Goal: Check status: Check status

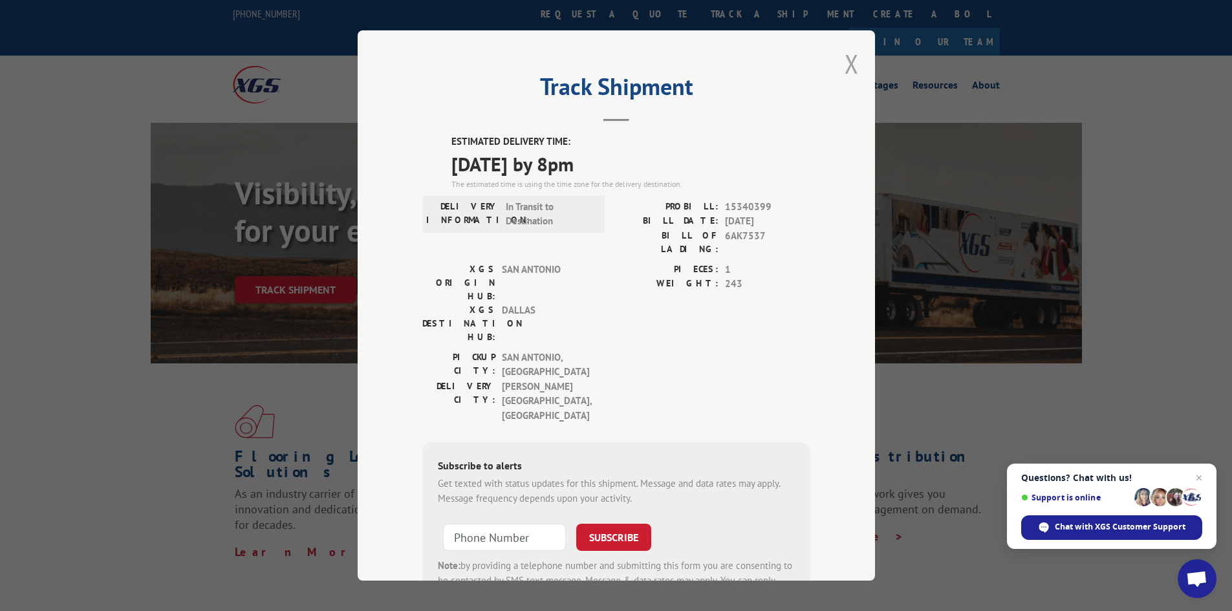
click at [848, 67] on button "Close modal" at bounding box center [852, 64] width 14 height 34
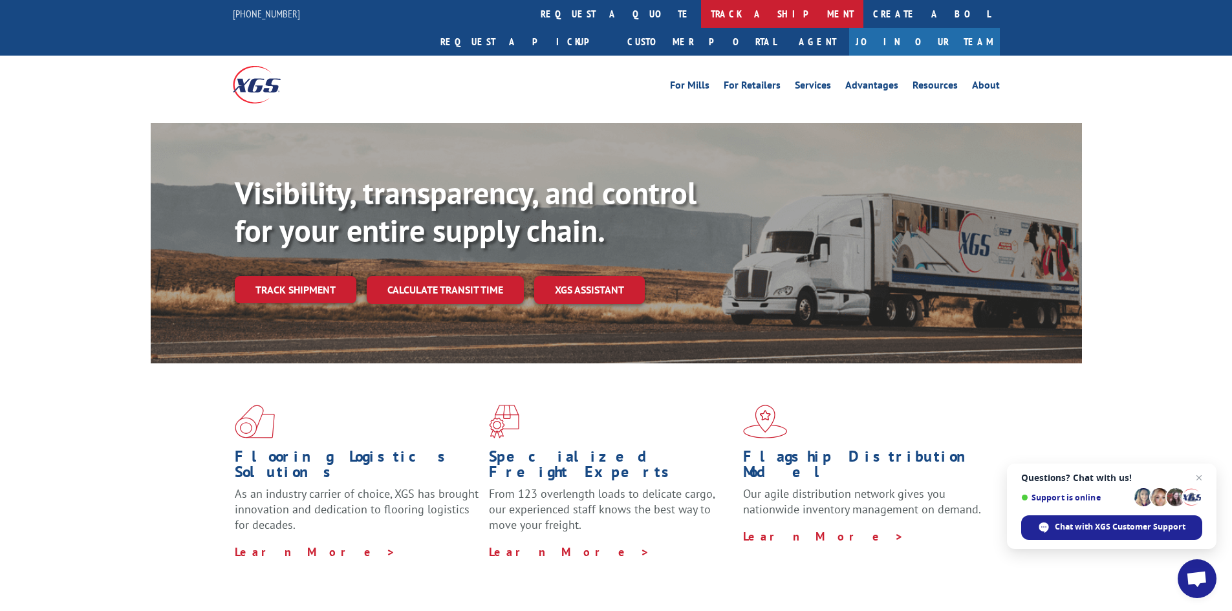
click at [701, 12] on link "track a shipment" at bounding box center [782, 14] width 162 height 28
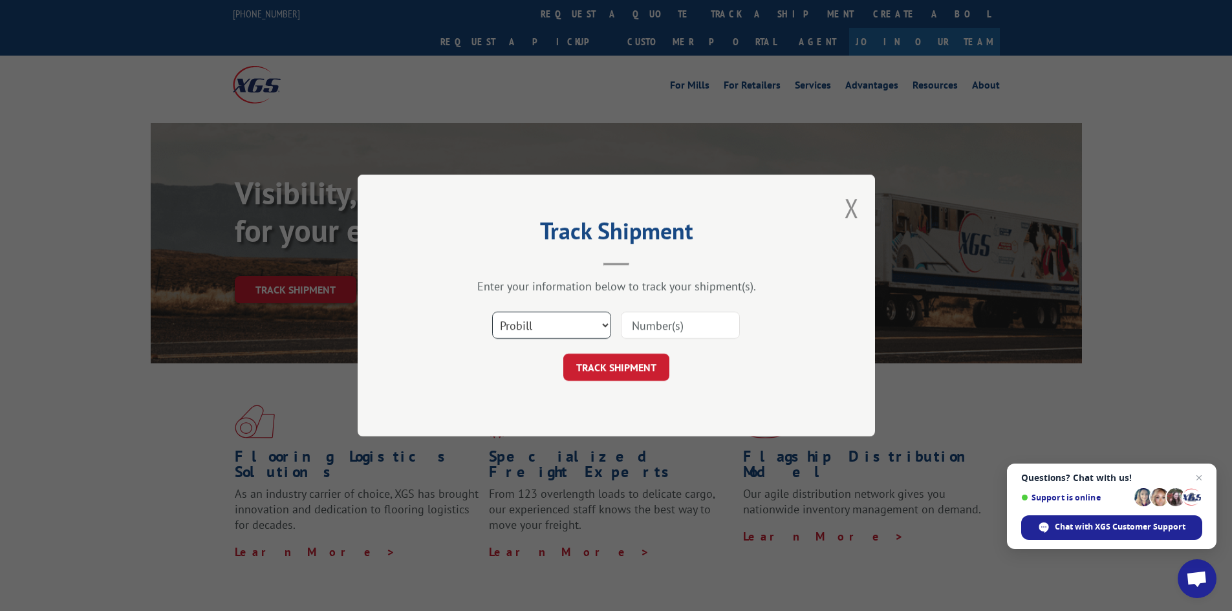
click at [528, 328] on select "Select category... Probill BOL PO" at bounding box center [551, 325] width 119 height 27
select select "bol"
click at [492, 312] on select "Select category... Probill BOL PO" at bounding box center [551, 325] width 119 height 27
paste input "07282624061839084"
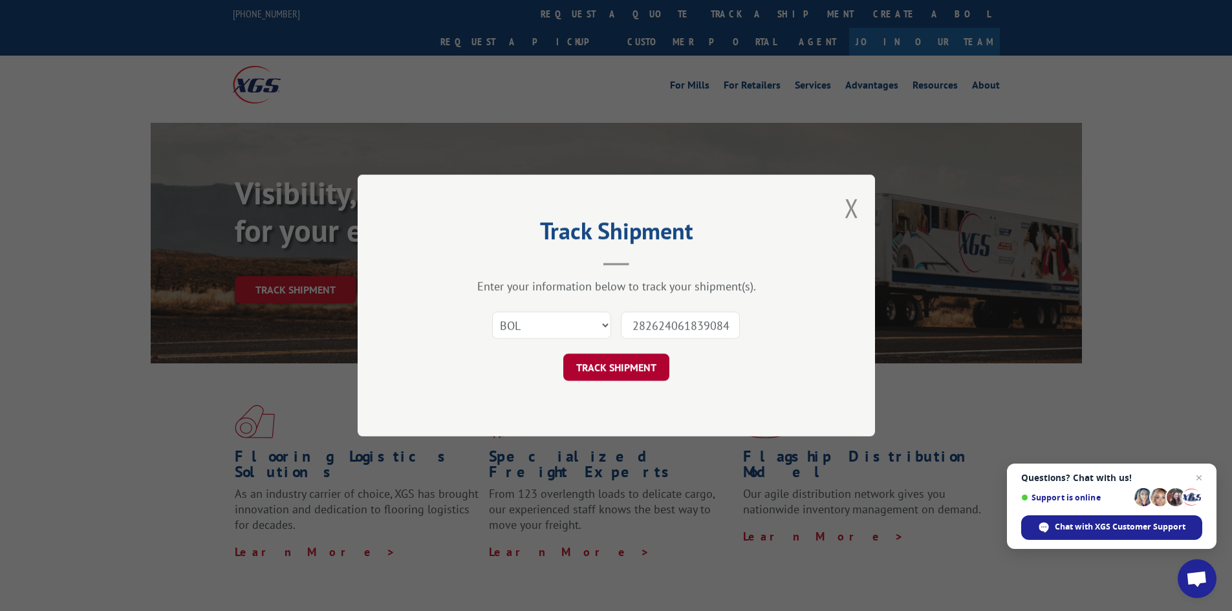
type input "07282624061839084"
click at [643, 370] on button "TRACK SHIPMENT" at bounding box center [616, 367] width 106 height 27
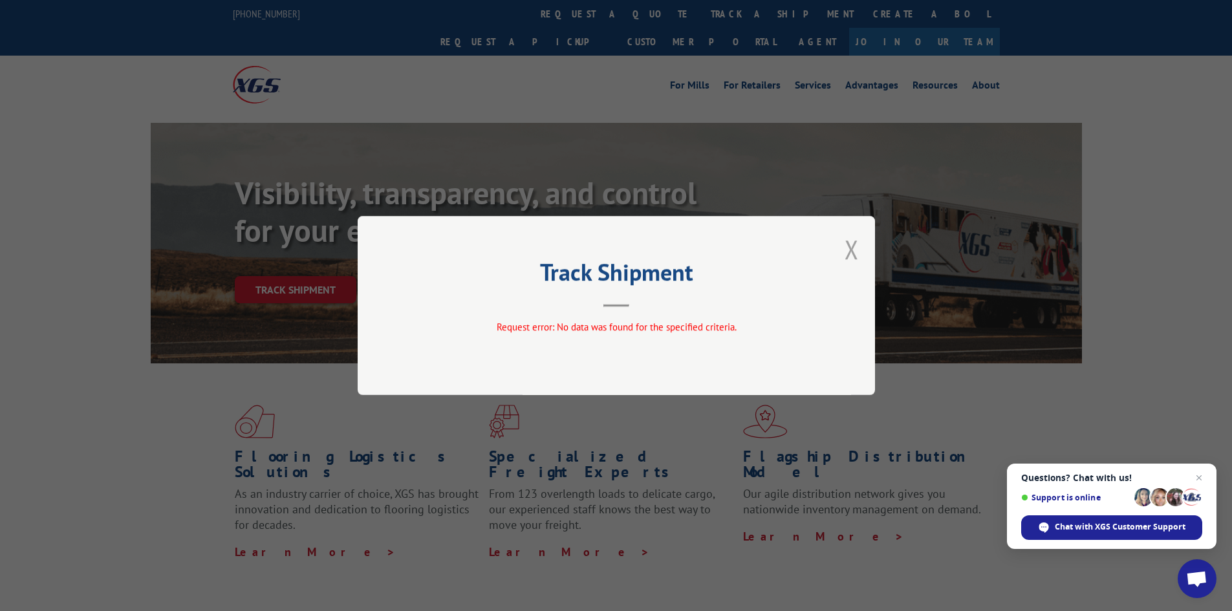
click at [849, 248] on button "Close modal" at bounding box center [852, 249] width 14 height 34
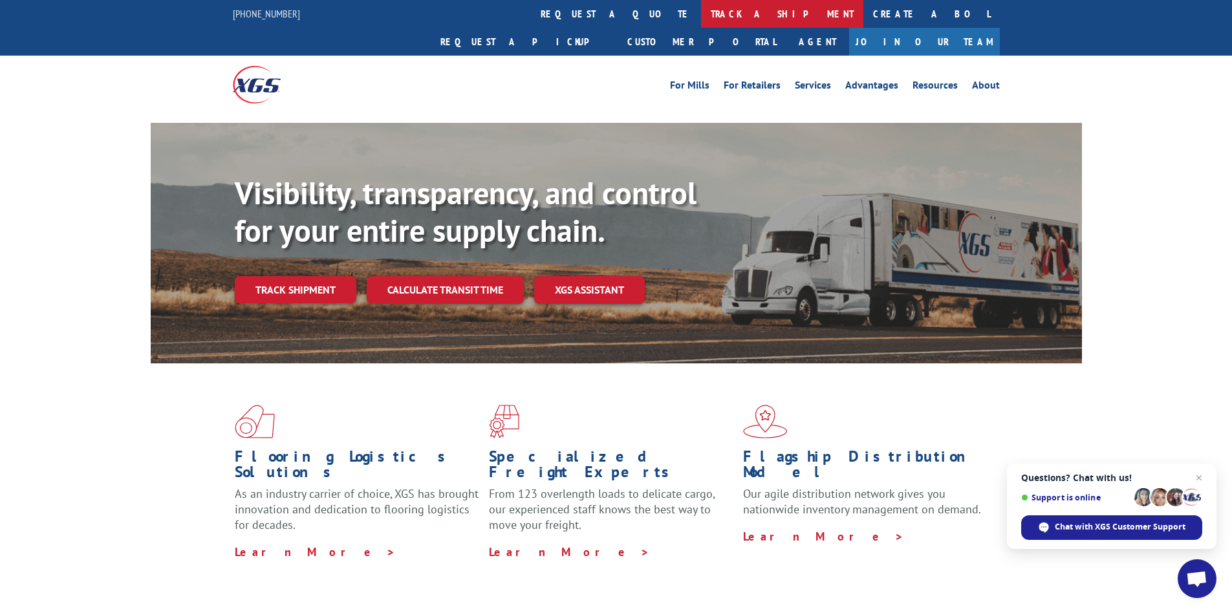
click at [701, 6] on link "track a shipment" at bounding box center [782, 14] width 162 height 28
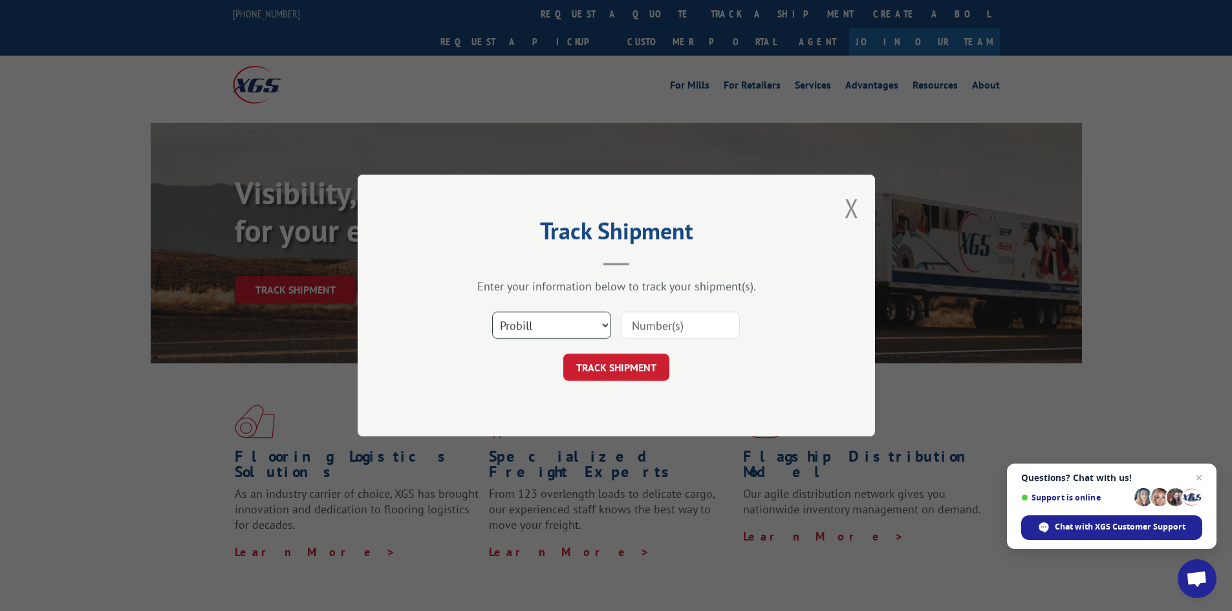
click at [550, 329] on select "Select category... Probill BOL PO" at bounding box center [551, 325] width 119 height 27
select select "bol"
click at [492, 312] on select "Select category... Probill BOL PO" at bounding box center [551, 325] width 119 height 27
paste input "OKDAL"
type input "OKDAL"
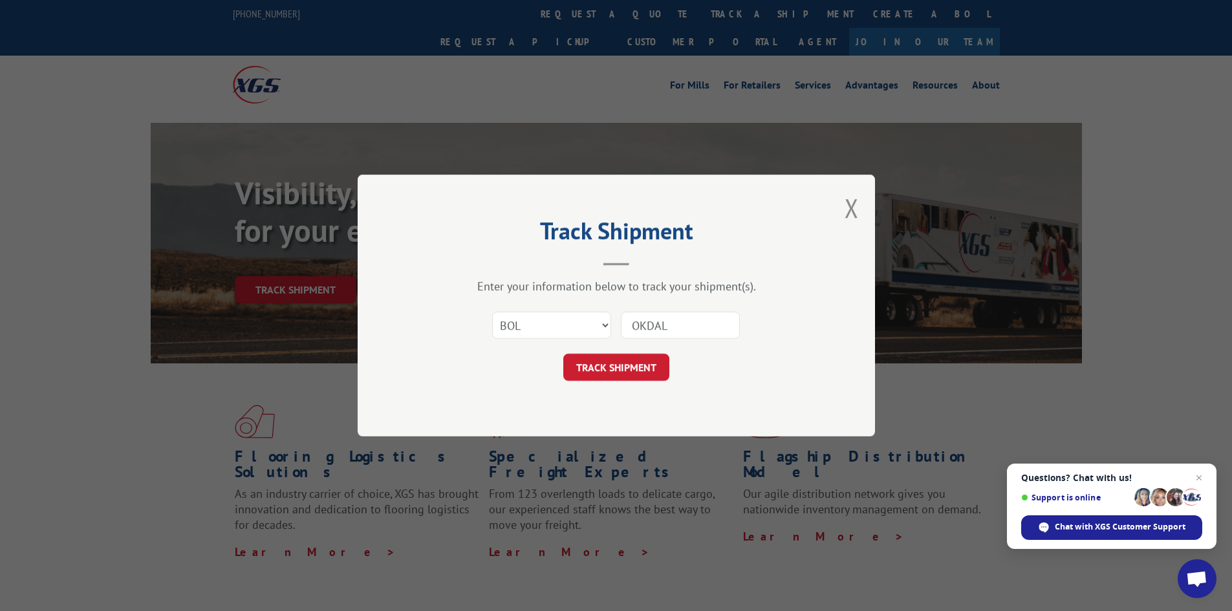
click button "TRACK SHIPMENT" at bounding box center [616, 367] width 106 height 27
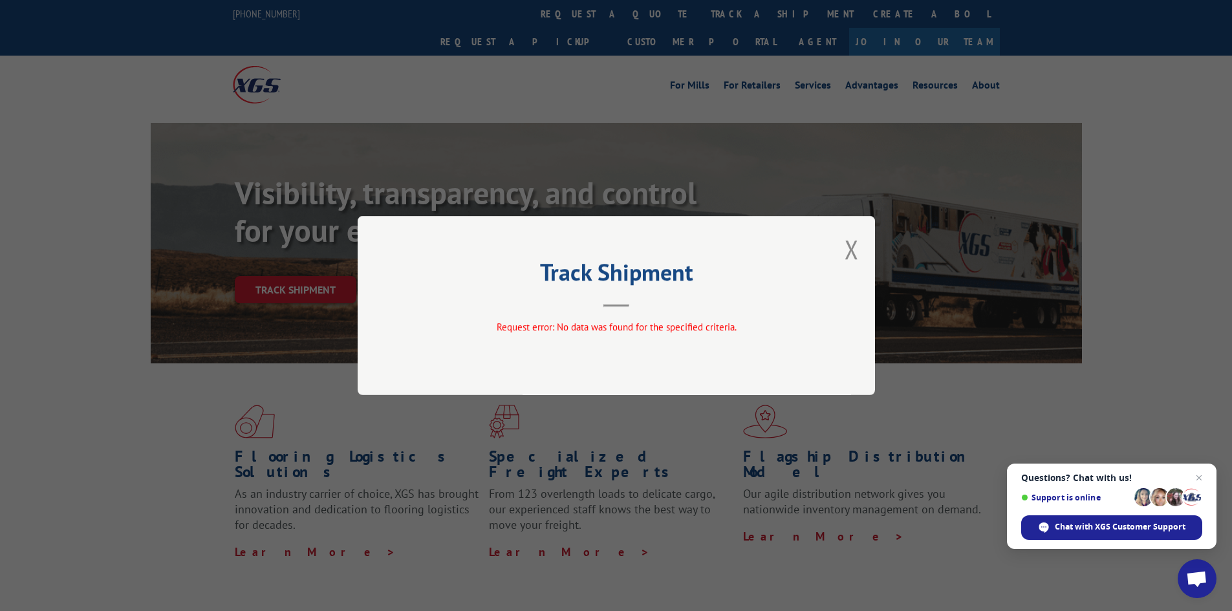
click at [856, 248] on button "Close modal" at bounding box center [852, 249] width 14 height 34
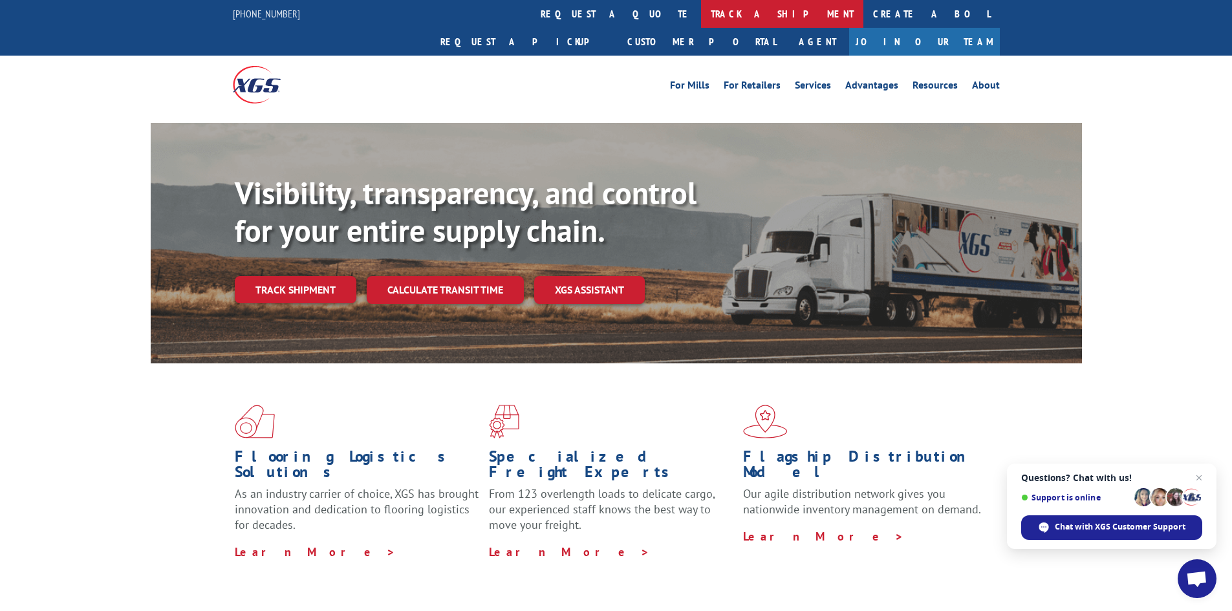
click at [701, 8] on link "track a shipment" at bounding box center [782, 14] width 162 height 28
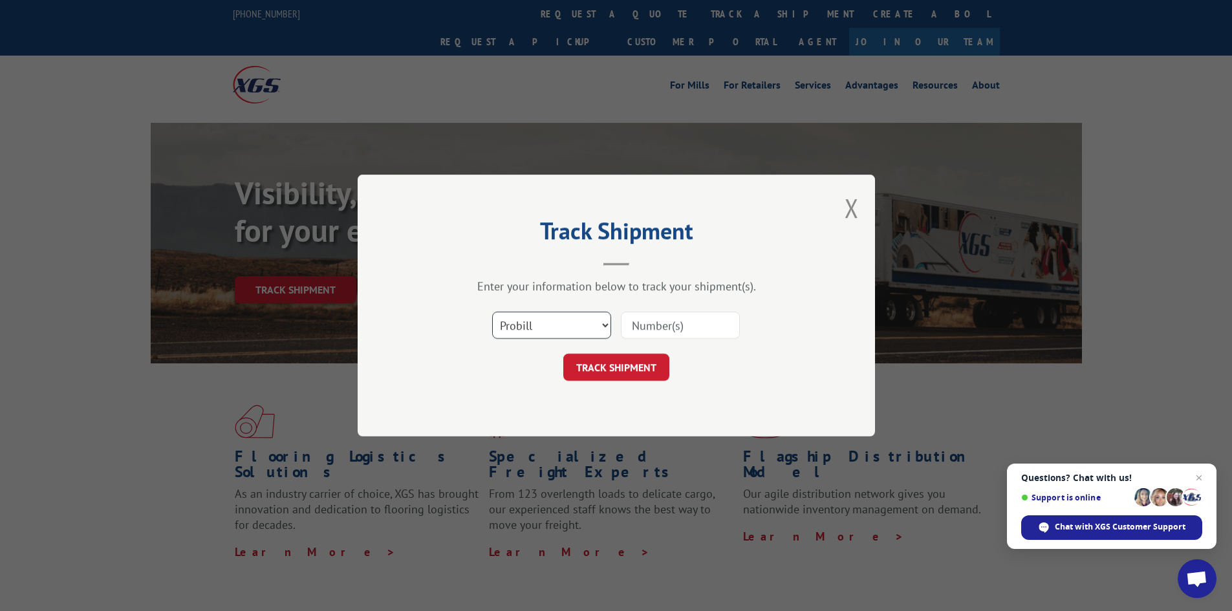
click at [553, 325] on select "Select category... Probill BOL PO" at bounding box center [551, 325] width 119 height 27
select select "po"
click at [492, 312] on select "Select category... Probill BOL PO" at bounding box center [551, 325] width 119 height 27
click at [666, 332] on input at bounding box center [680, 325] width 119 height 27
paste input "55512781"
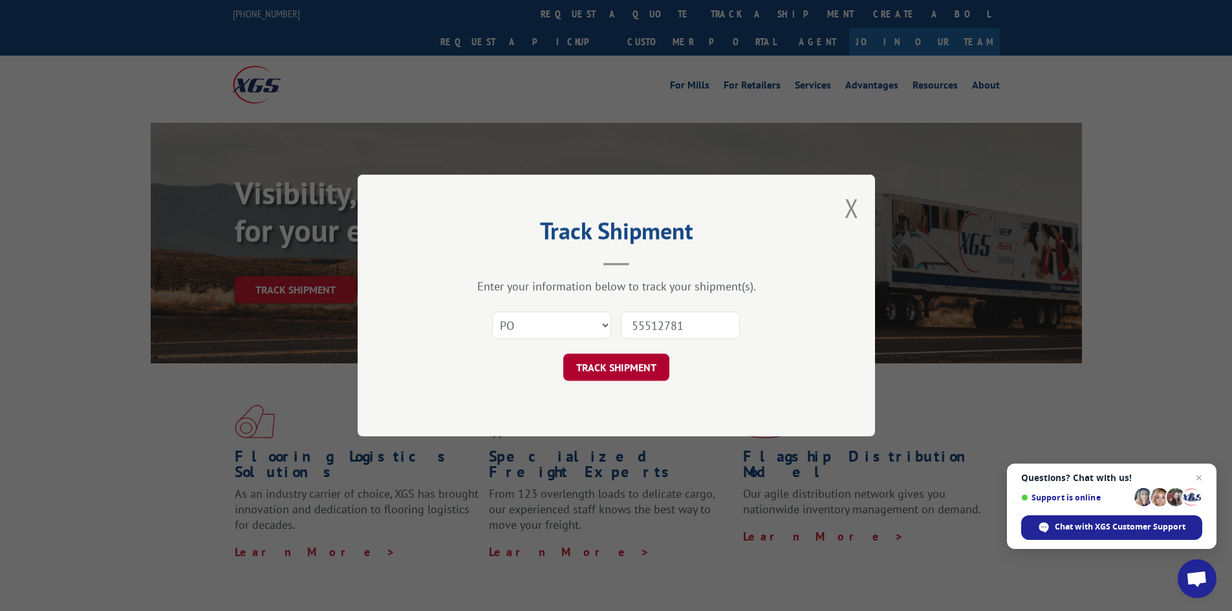
type input "55512781"
click at [626, 373] on button "TRACK SHIPMENT" at bounding box center [616, 367] width 106 height 27
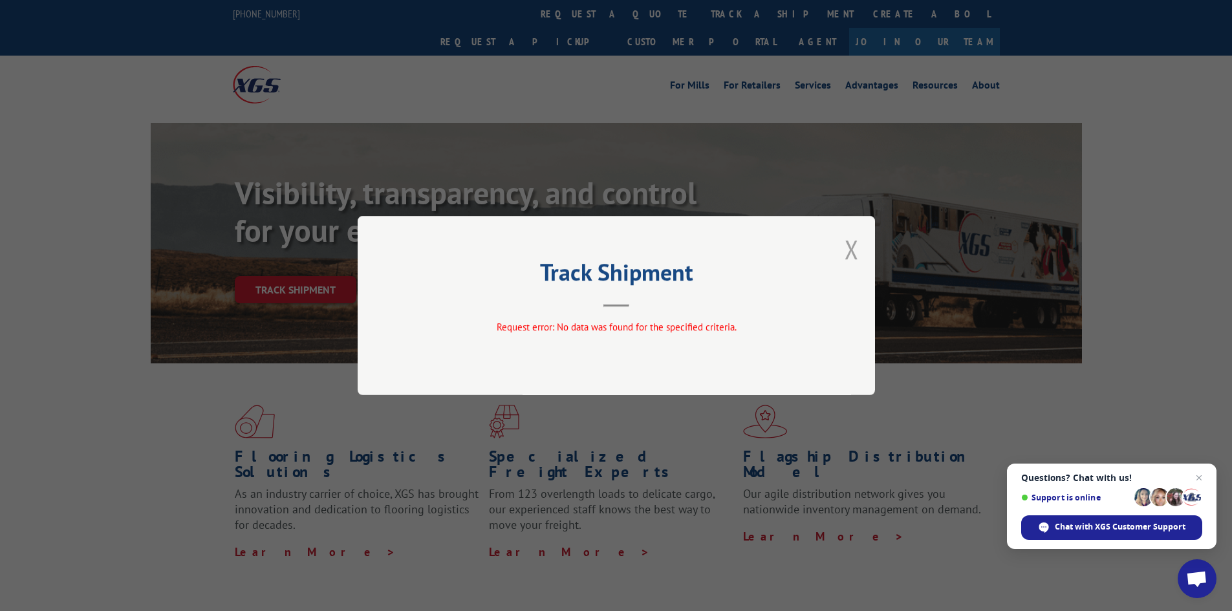
click at [854, 244] on button "Close modal" at bounding box center [852, 249] width 14 height 34
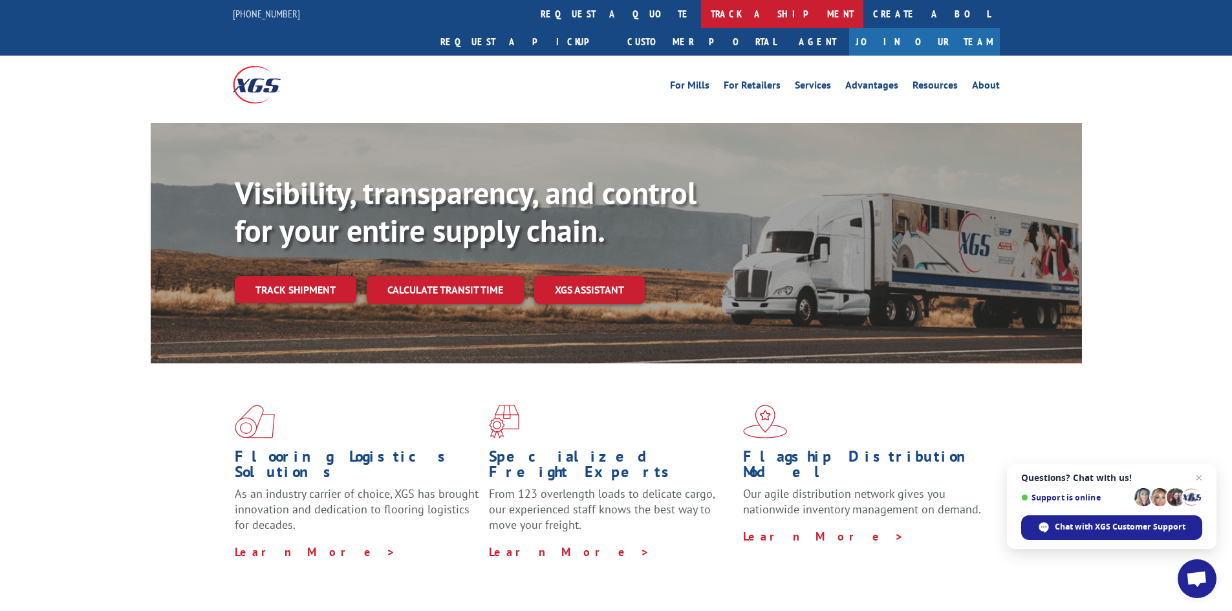
click at [701, 13] on link "track a shipment" at bounding box center [782, 14] width 162 height 28
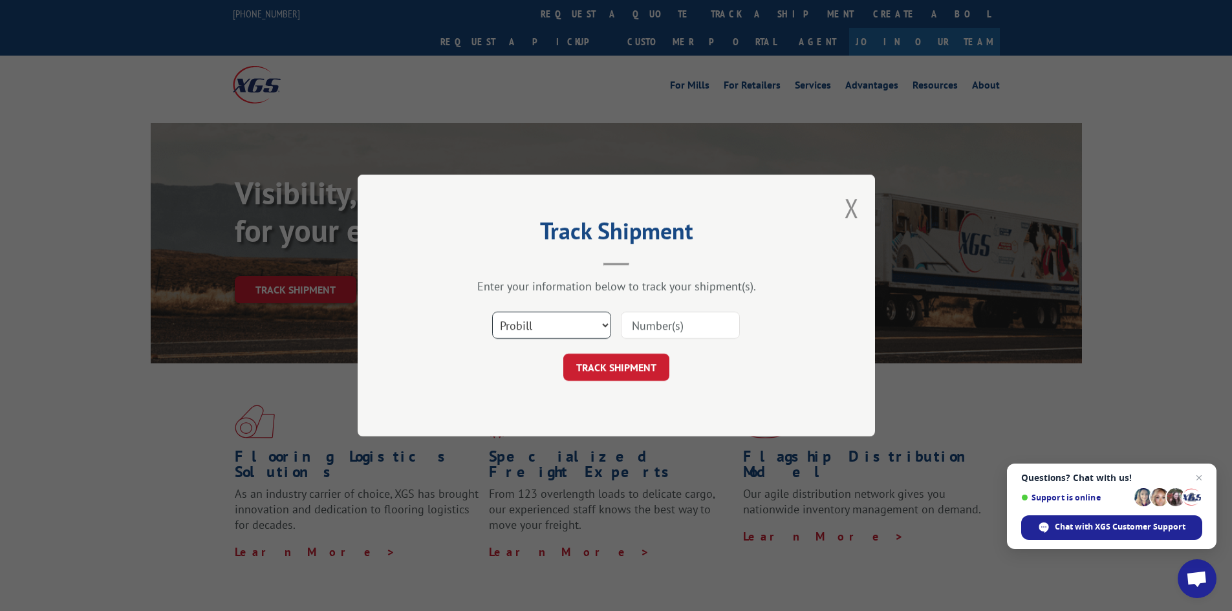
click at [550, 325] on select "Select category... Probill BOL PO" at bounding box center [551, 325] width 119 height 27
select select "bol"
click at [492, 312] on select "Select category... Probill BOL PO" at bounding box center [551, 325] width 119 height 27
paste input "07282624061839084"
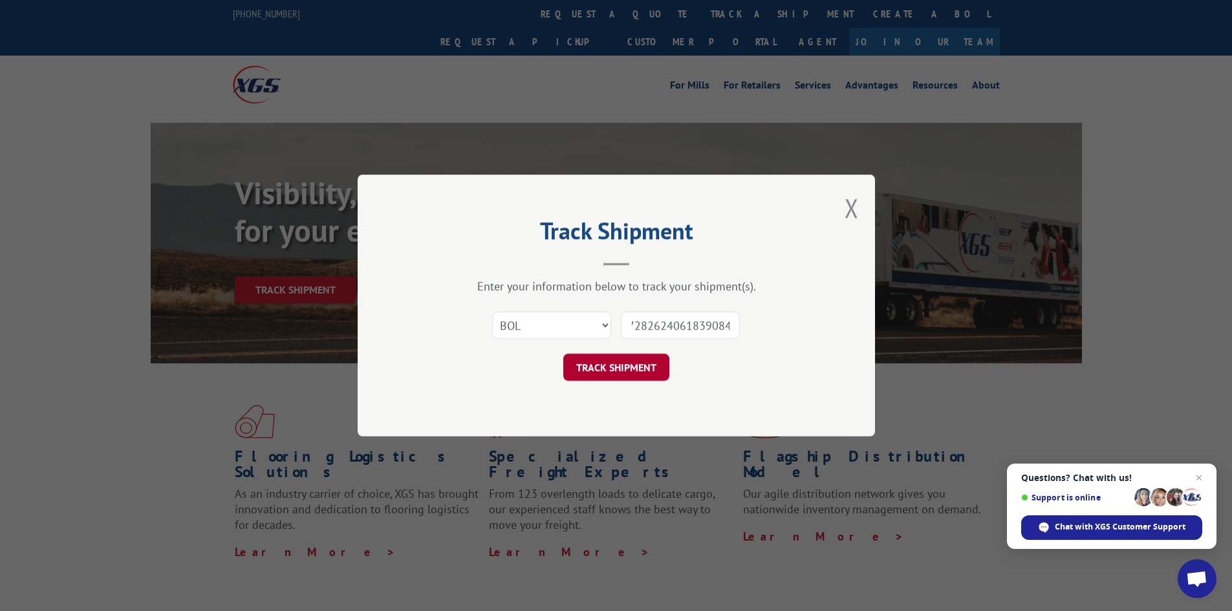
type input "07282624061839084"
click at [639, 365] on button "TRACK SHIPMENT" at bounding box center [616, 367] width 106 height 27
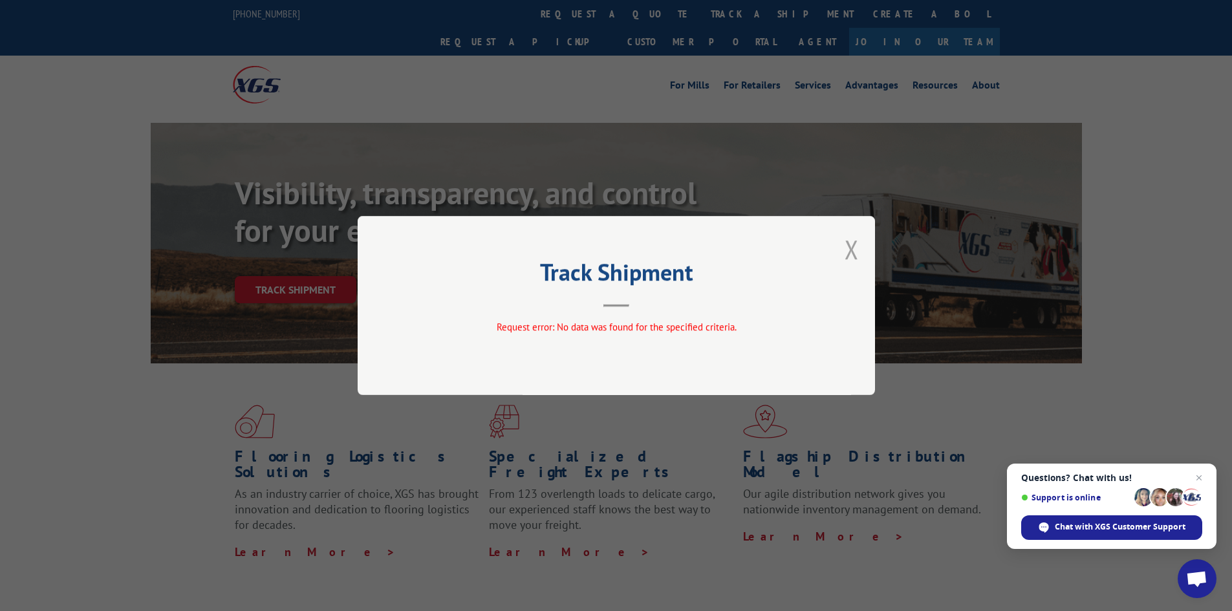
click at [852, 246] on button "Close modal" at bounding box center [852, 249] width 14 height 34
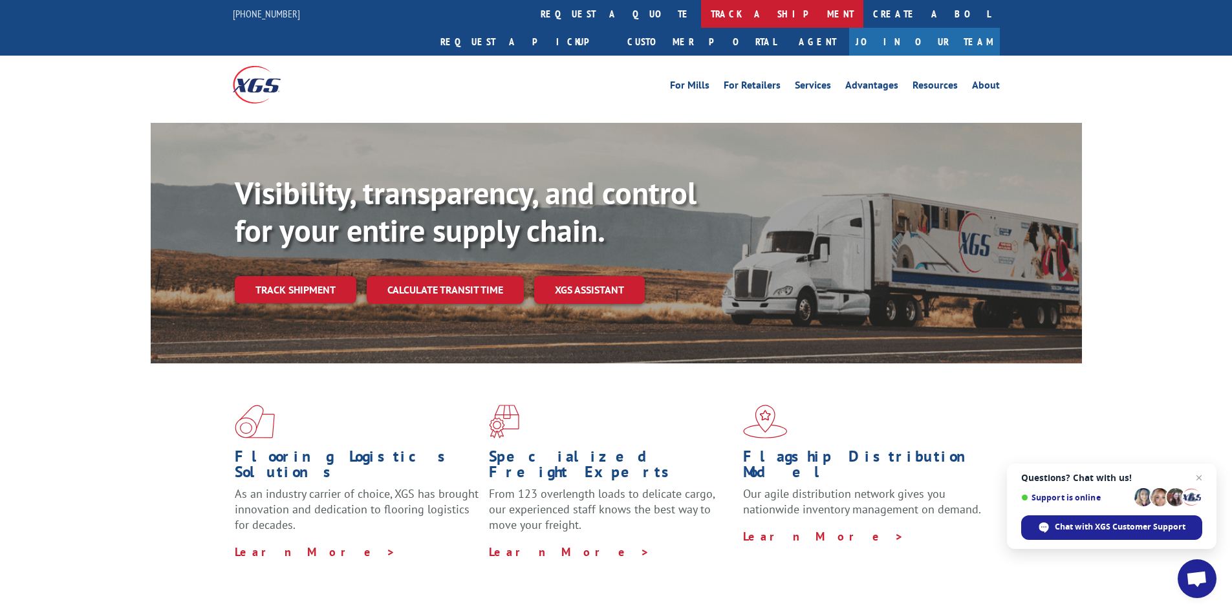
click at [701, 13] on link "track a shipment" at bounding box center [782, 14] width 162 height 28
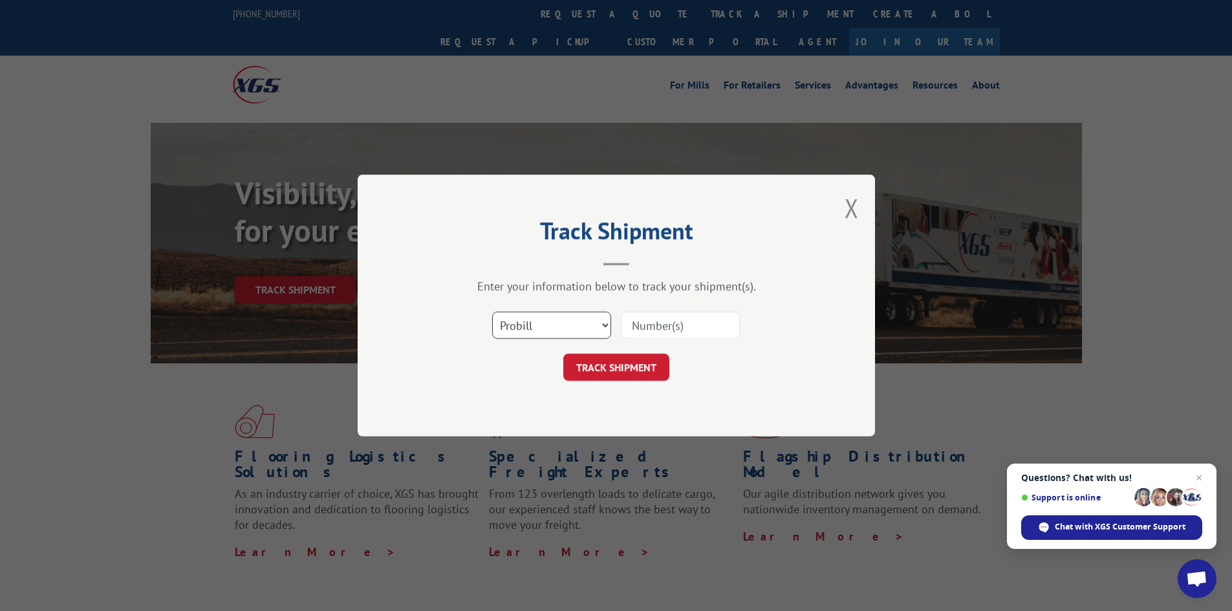
click at [556, 334] on select "Select category... Probill BOL PO" at bounding box center [551, 325] width 119 height 27
select select "bol"
click at [492, 312] on select "Select category... Probill BOL PO" at bounding box center [551, 325] width 119 height 27
paste input "0802641061"
type input "0802641061"
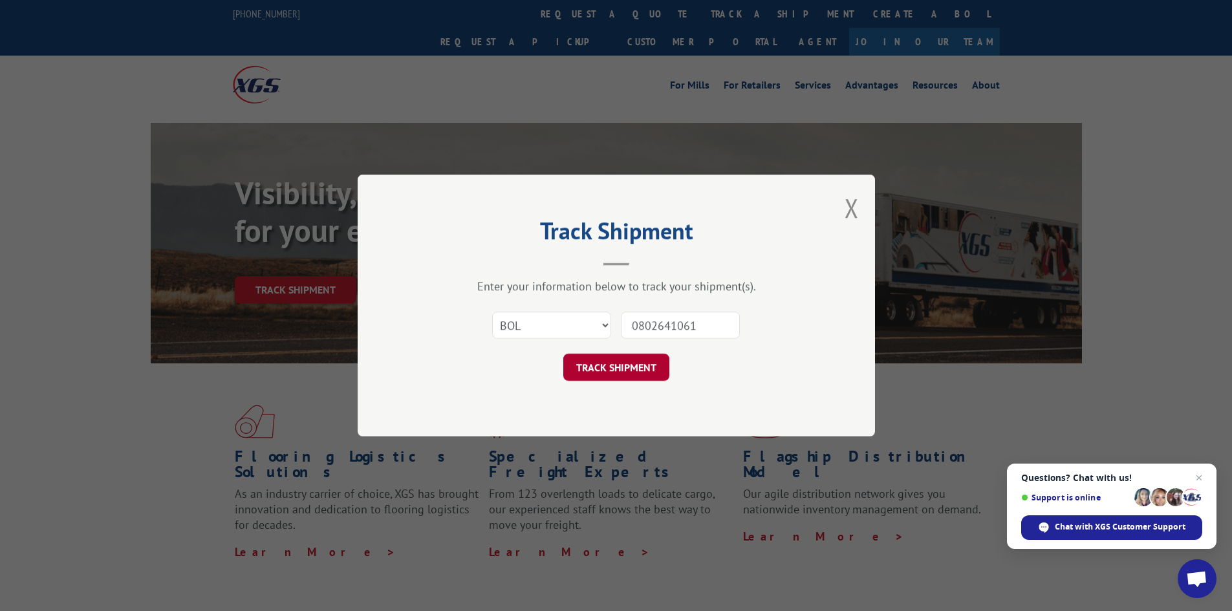
click at [642, 366] on button "TRACK SHIPMENT" at bounding box center [616, 367] width 106 height 27
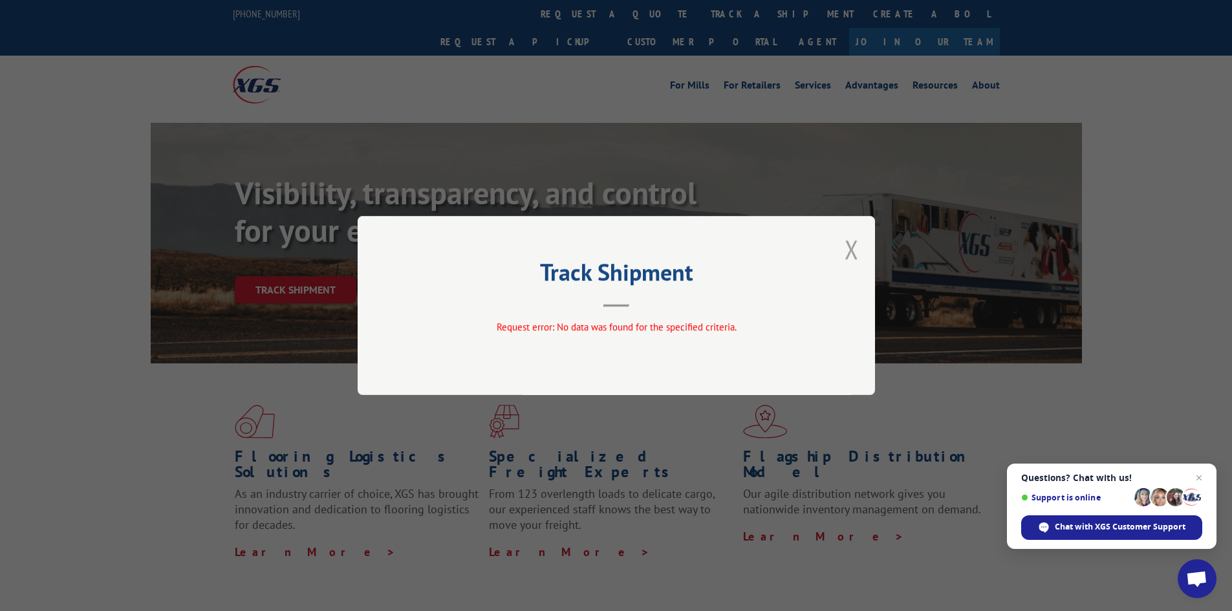
click at [856, 255] on button "Close modal" at bounding box center [852, 249] width 14 height 34
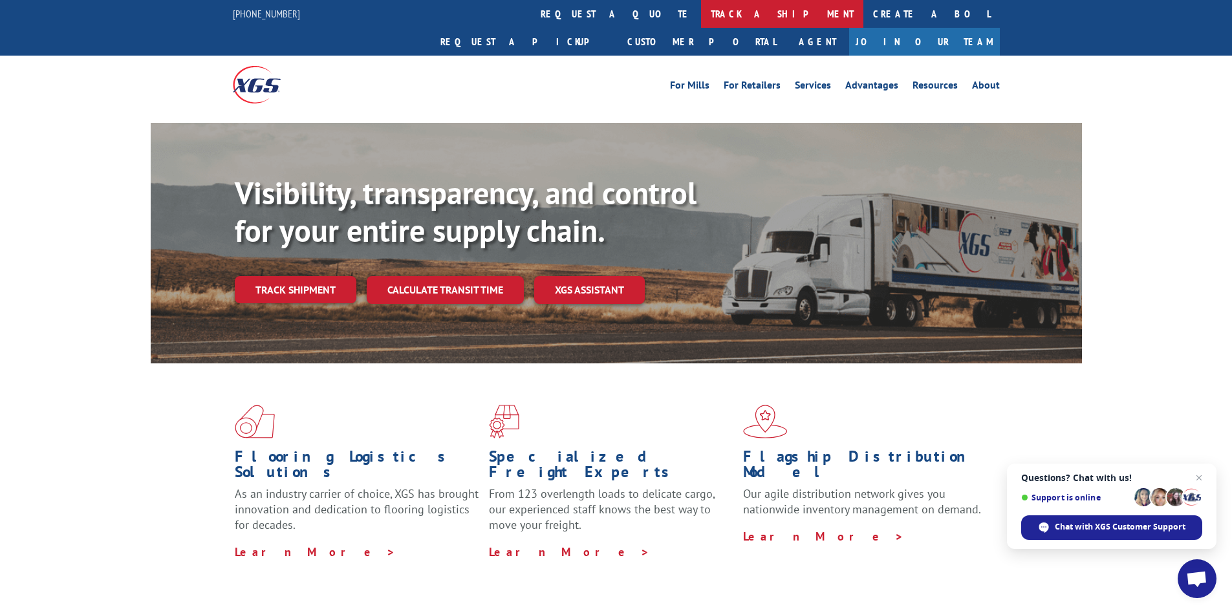
click at [701, 18] on link "track a shipment" at bounding box center [782, 14] width 162 height 28
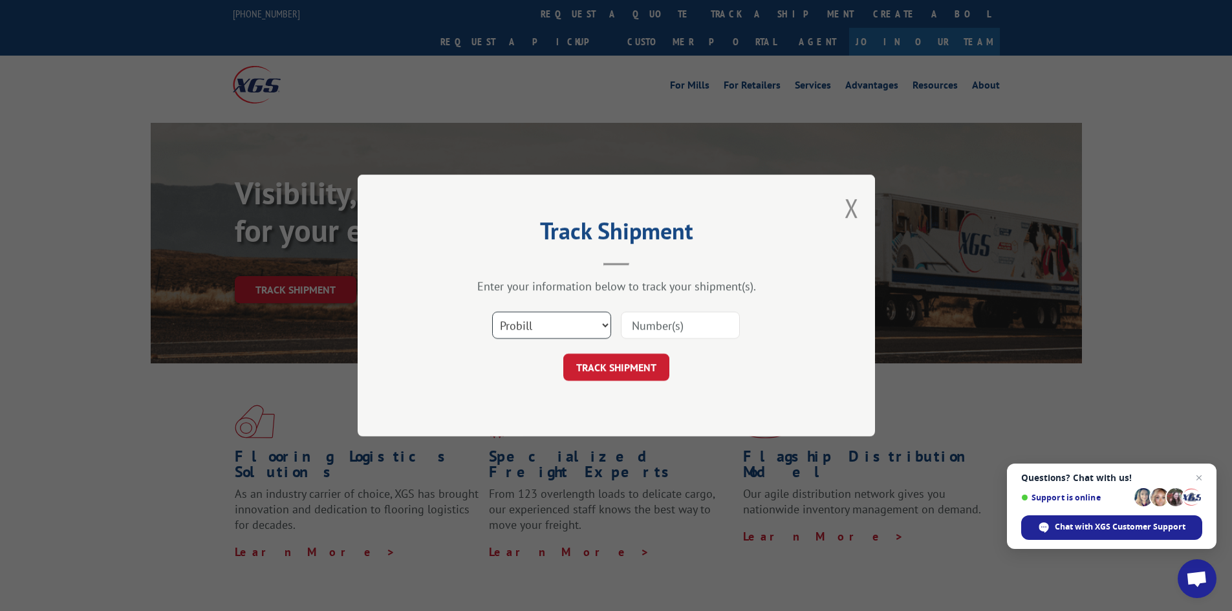
click at [506, 319] on select "Select category... Probill BOL PO" at bounding box center [551, 325] width 119 height 27
click at [492, 312] on select "Select category... Probill BOL PO" at bounding box center [551, 325] width 119 height 27
click at [561, 334] on select "Select category... Probill BOL PO" at bounding box center [551, 325] width 119 height 27
select select "probill"
click at [492, 312] on select "Select category... Probill BOL PO" at bounding box center [551, 325] width 119 height 27
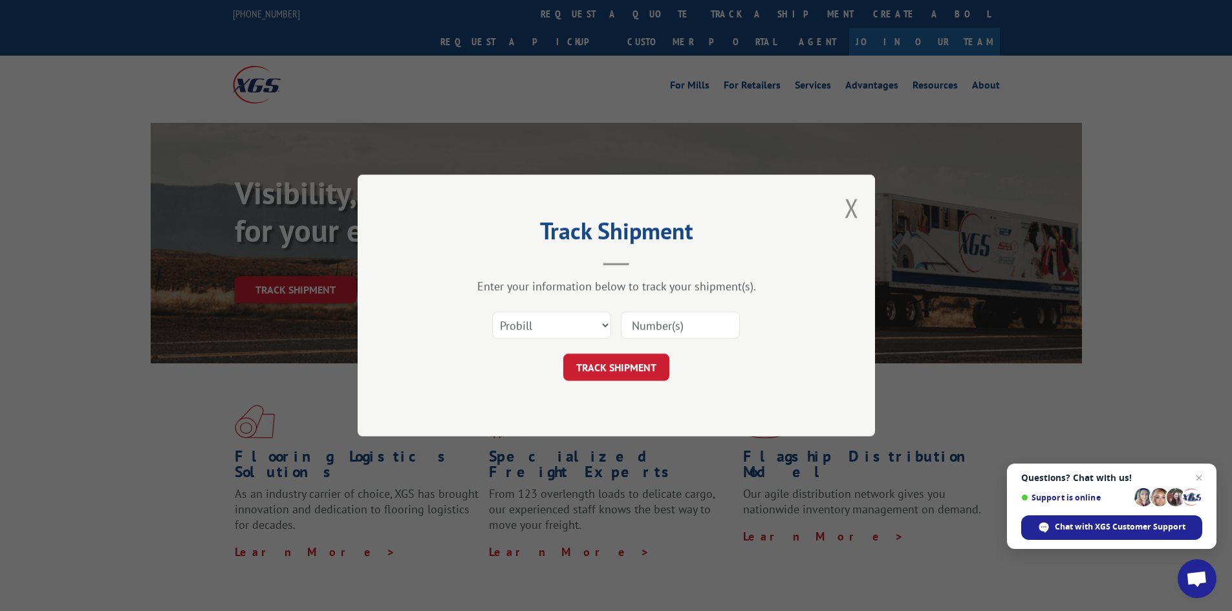
paste input "0802641061"
type input "0802641061"
click at [637, 378] on button "TRACK SHIPMENT" at bounding box center [616, 367] width 106 height 27
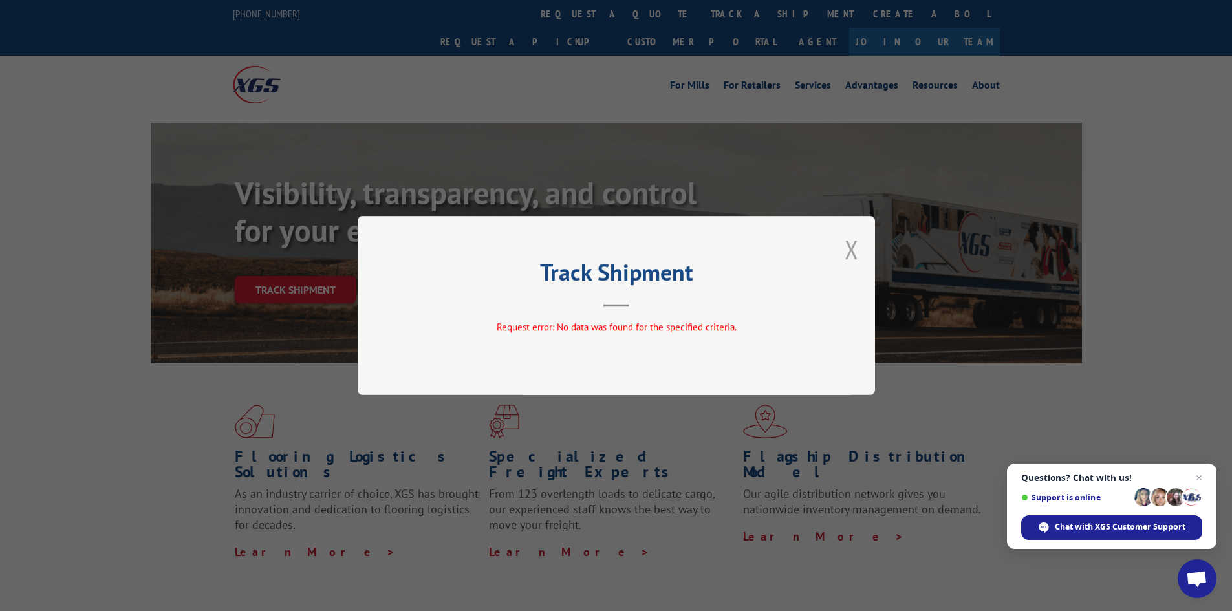
click at [848, 254] on button "Close modal" at bounding box center [852, 249] width 14 height 34
